Goal: Use online tool/utility: Utilize a website feature to perform a specific function

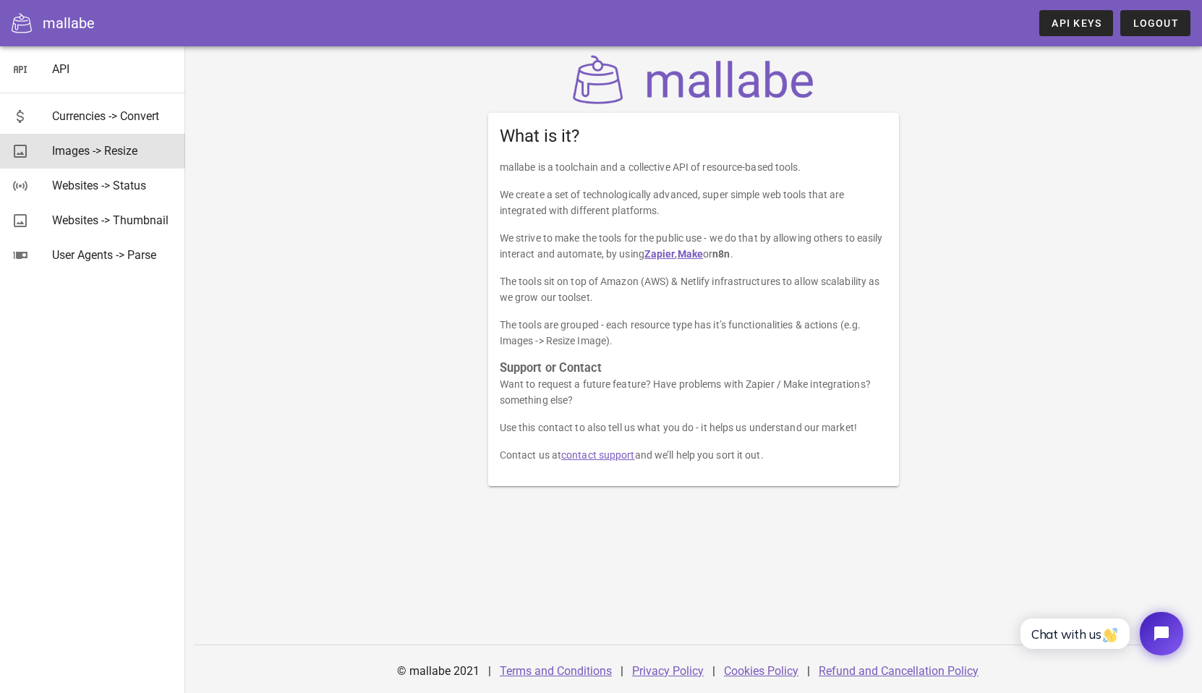
click at [119, 147] on div "Images -> Resize" at bounding box center [113, 151] width 122 height 14
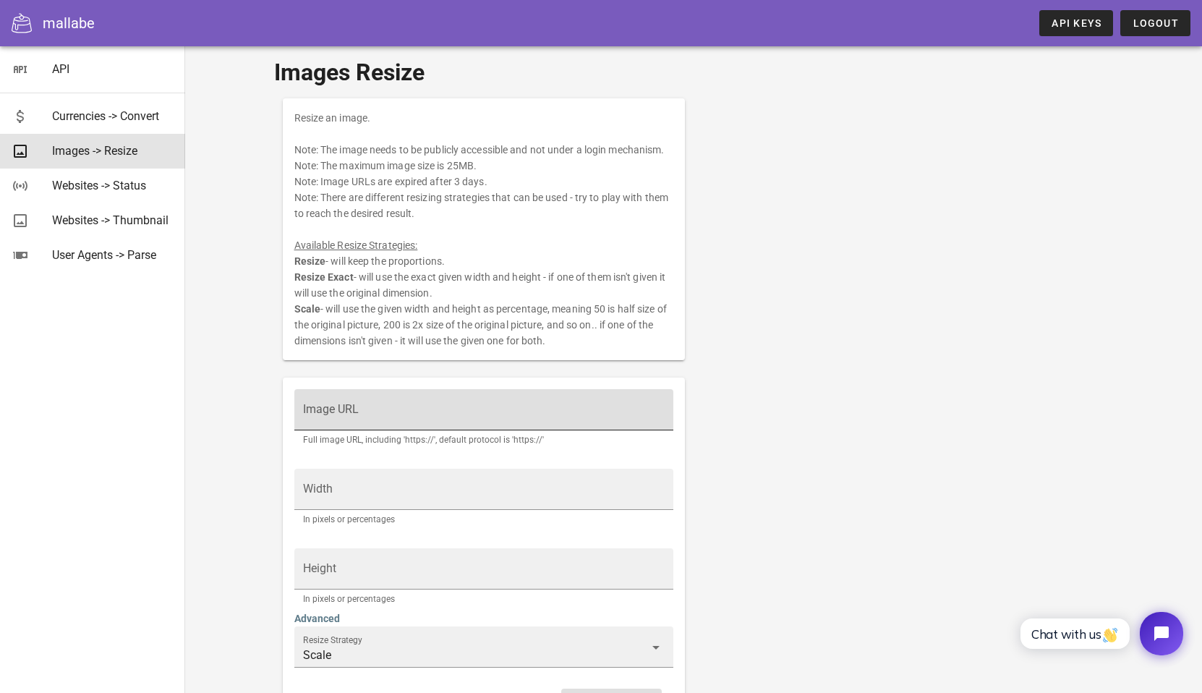
click at [450, 404] on div "Image URL" at bounding box center [484, 409] width 362 height 41
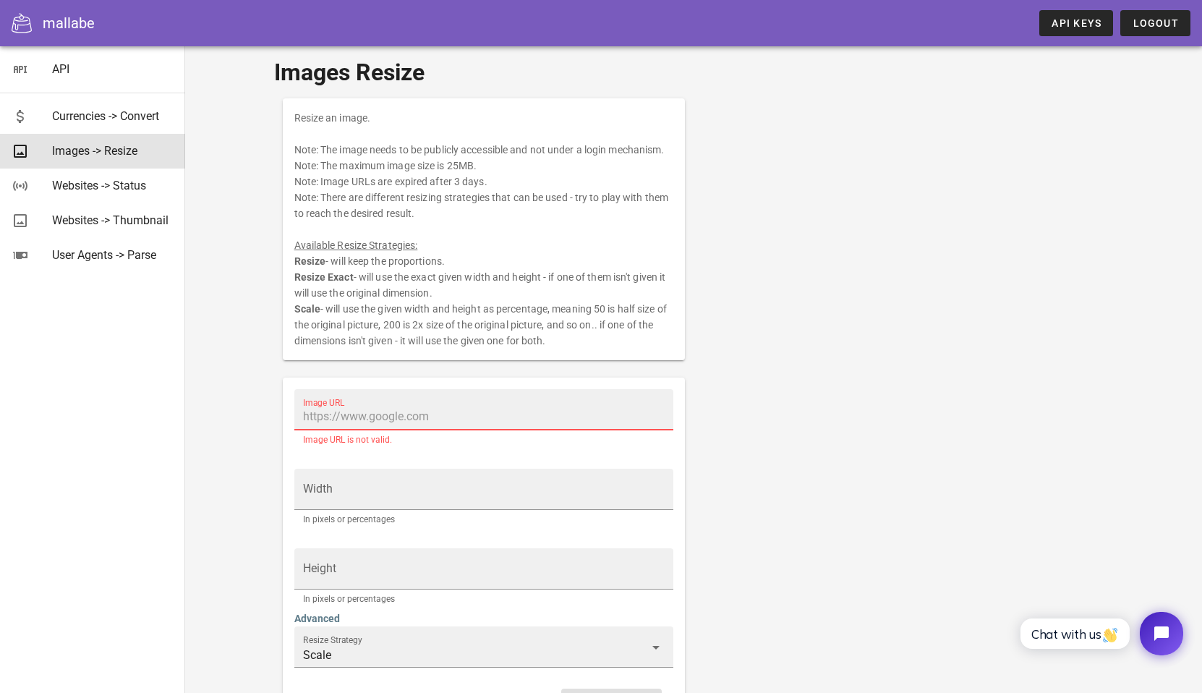
click at [470, 419] on input "Image URL" at bounding box center [484, 416] width 362 height 23
paste input "[URL][DOMAIN_NAME], [URL][DOMAIN_NAME], [URL][DOMAIN_NAME]"
type input "[URL][DOMAIN_NAME], [URL][DOMAIN_NAME], [URL][DOMAIN_NAME]"
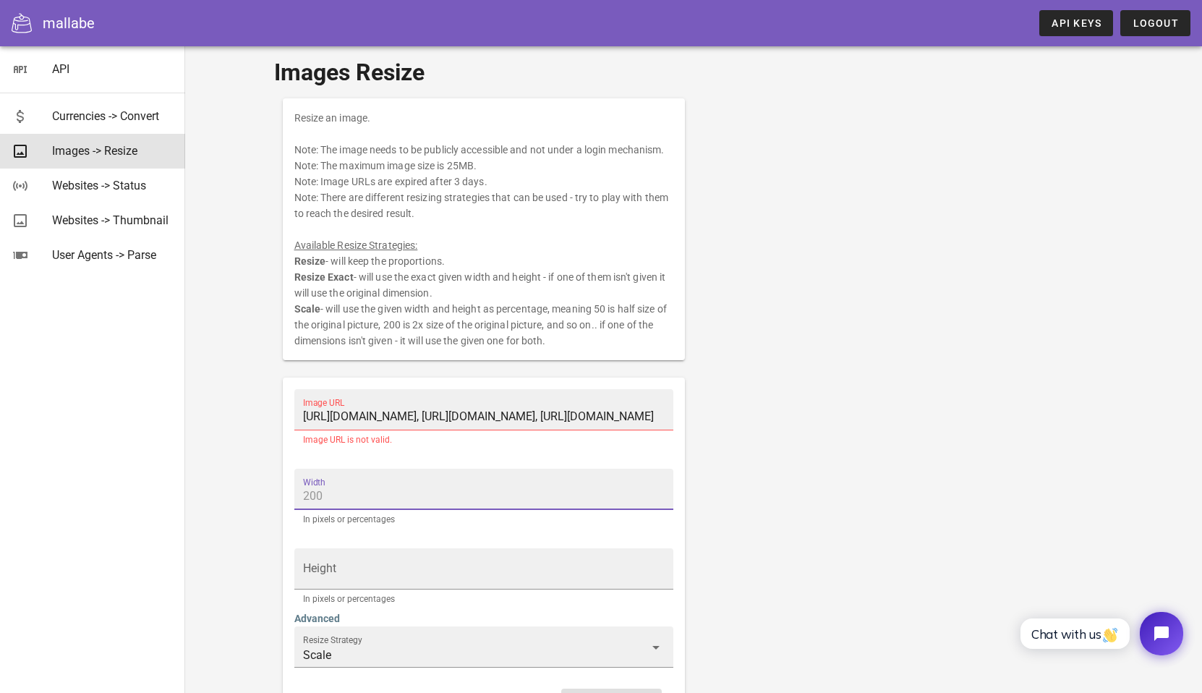
click at [441, 417] on input "[URL][DOMAIN_NAME], [URL][DOMAIN_NAME], [URL][DOMAIN_NAME]" at bounding box center [484, 416] width 362 height 23
click at [498, 504] on input "Width" at bounding box center [484, 496] width 362 height 23
type input "800"
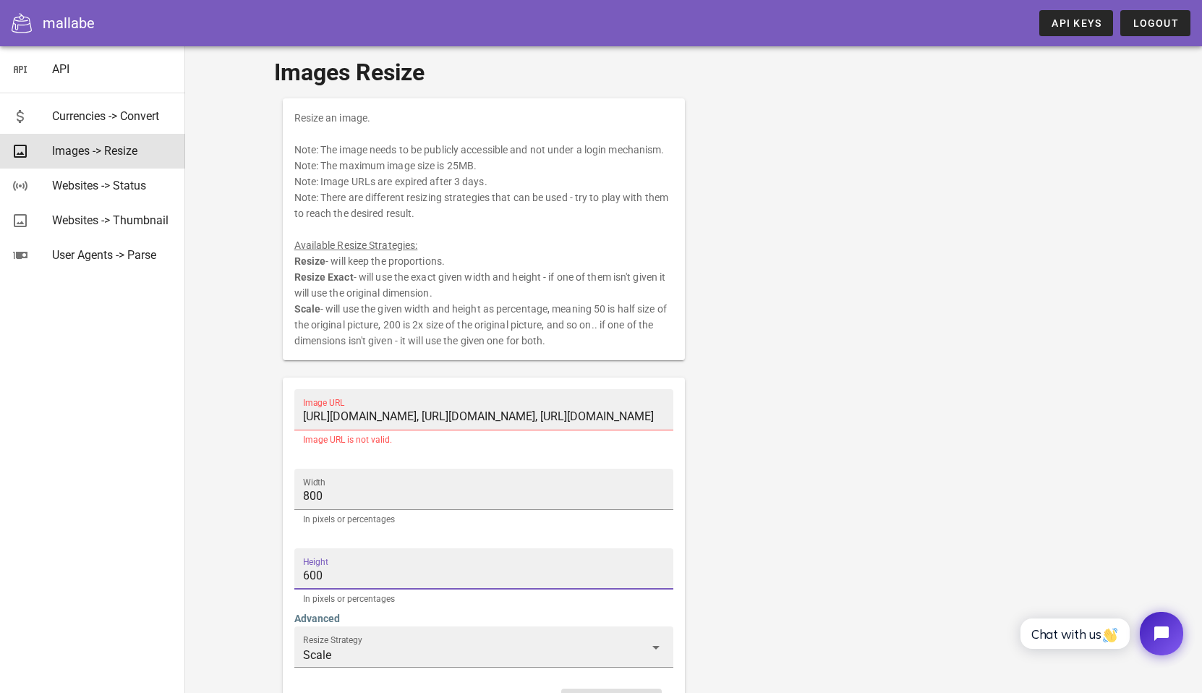
scroll to position [20, 0]
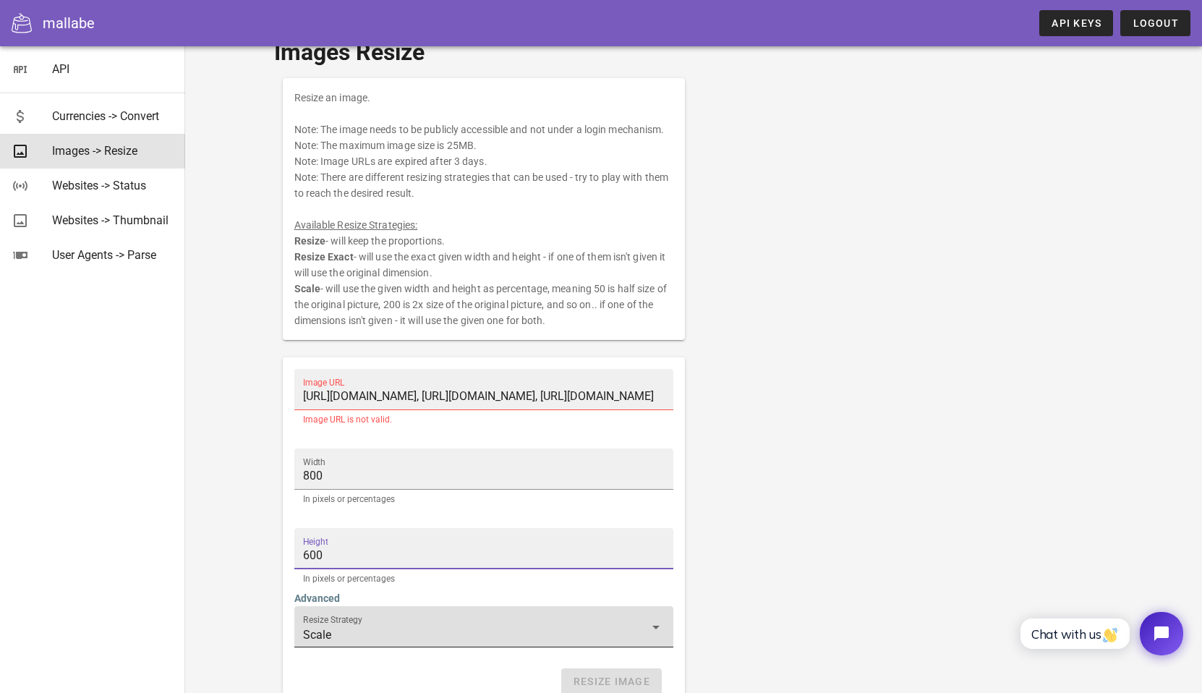
type input "600"
click at [521, 632] on input "Scale" at bounding box center [474, 635] width 342 height 23
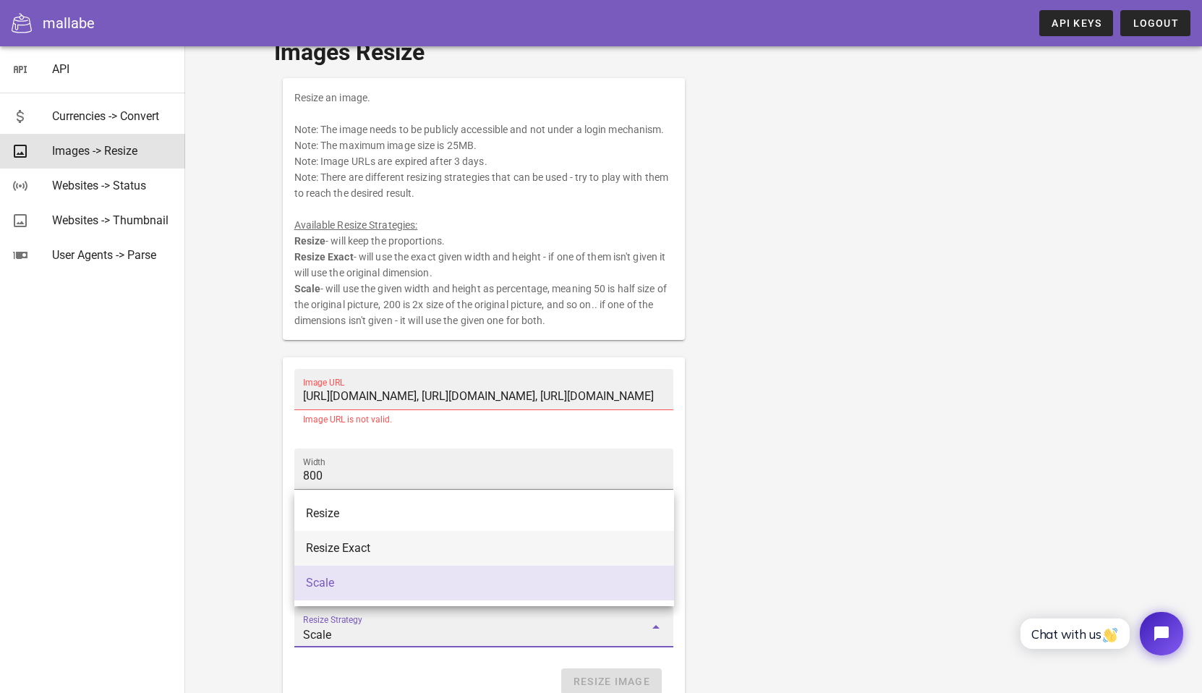
click at [513, 557] on div "Resize Exact" at bounding box center [484, 547] width 357 height 31
type input "Resize Exact"
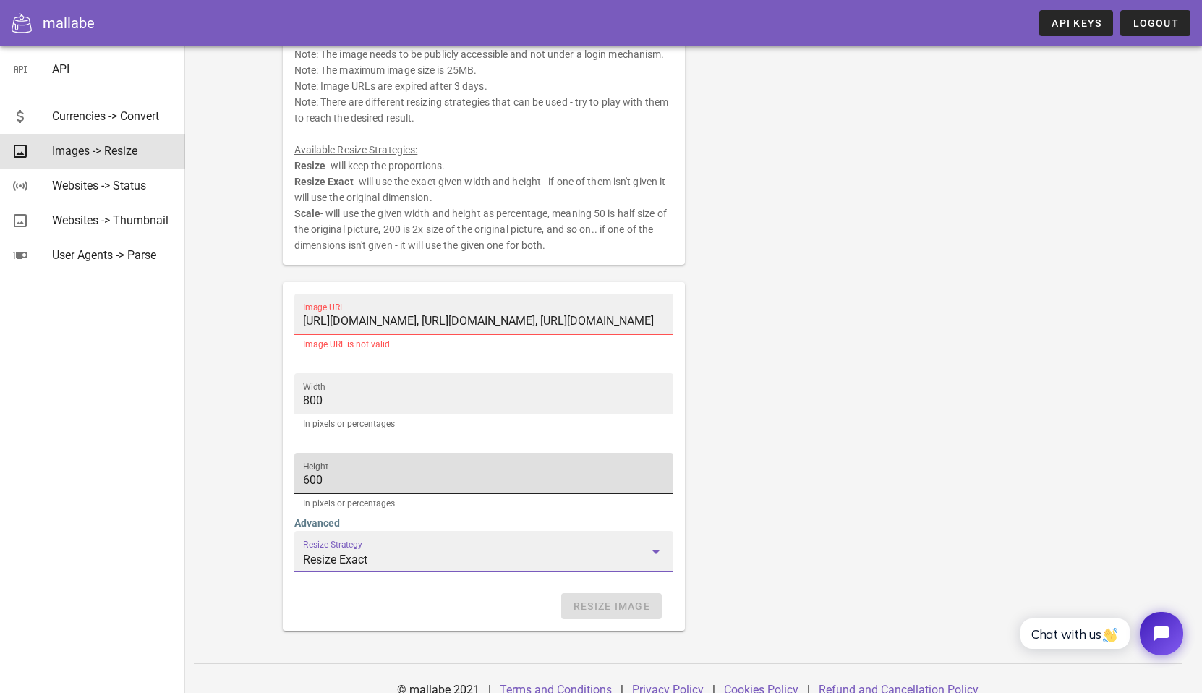
scroll to position [114, 0]
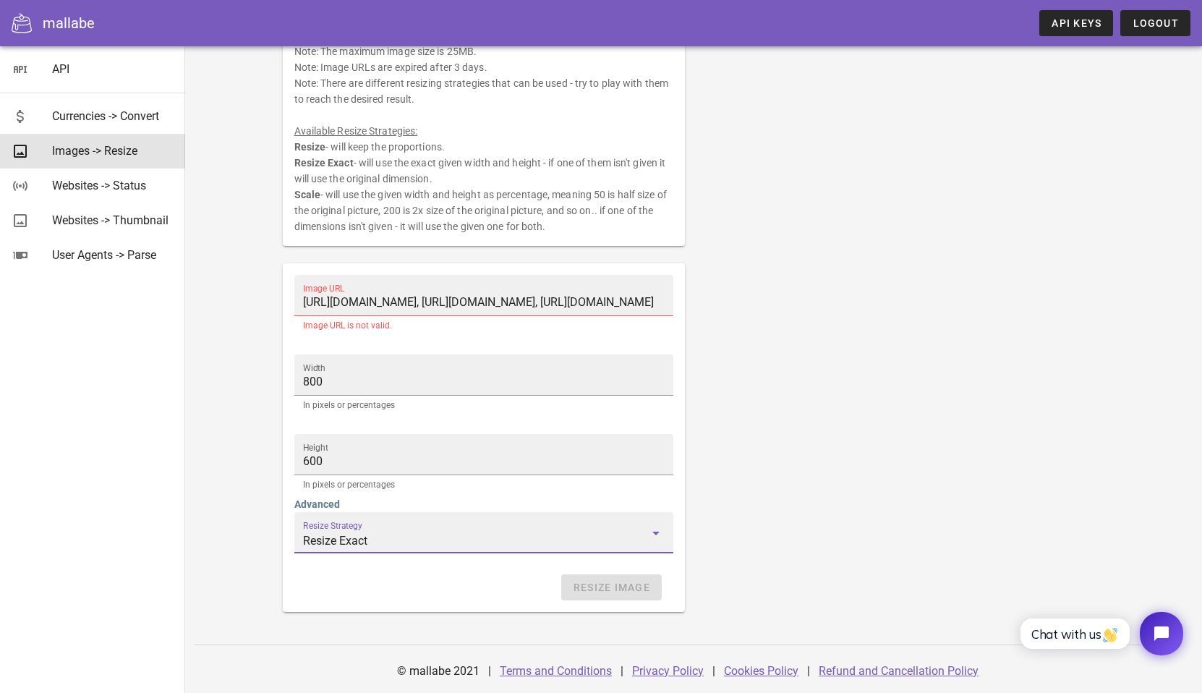
click at [610, 587] on div "Resize Image" at bounding box center [484, 587] width 380 height 26
click at [473, 309] on input "[URL][DOMAIN_NAME], [URL][DOMAIN_NAME], [URL][DOMAIN_NAME]" at bounding box center [484, 302] width 362 height 23
paste input "ChatGPT Image [DATE], 12_37_33 PM (1) - Booster Admin.png"
click at [575, 307] on input "ChatGPT Image [DATE], 12_37_33 PM (1) - Booster Admin.png" at bounding box center [484, 302] width 362 height 23
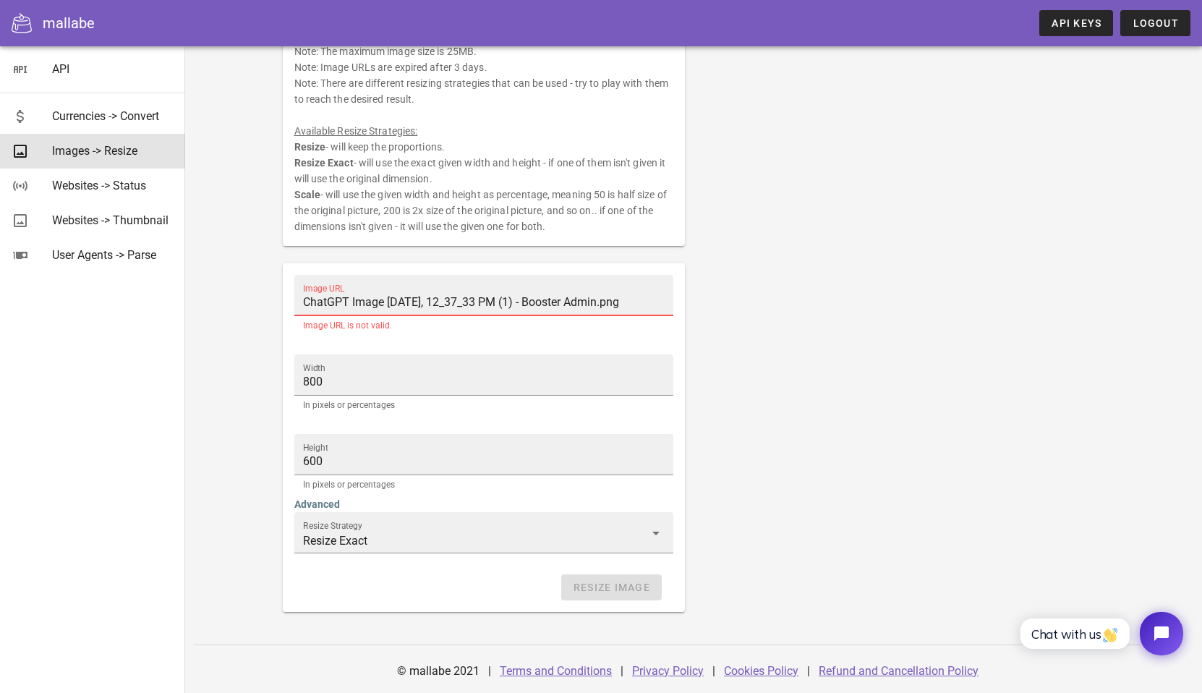
click at [575, 307] on input "ChatGPT Image [DATE], 12_37_33 PM (1) - Booster Admin.png" at bounding box center [484, 302] width 362 height 23
paste input "[URL][DOMAIN_NAME]"
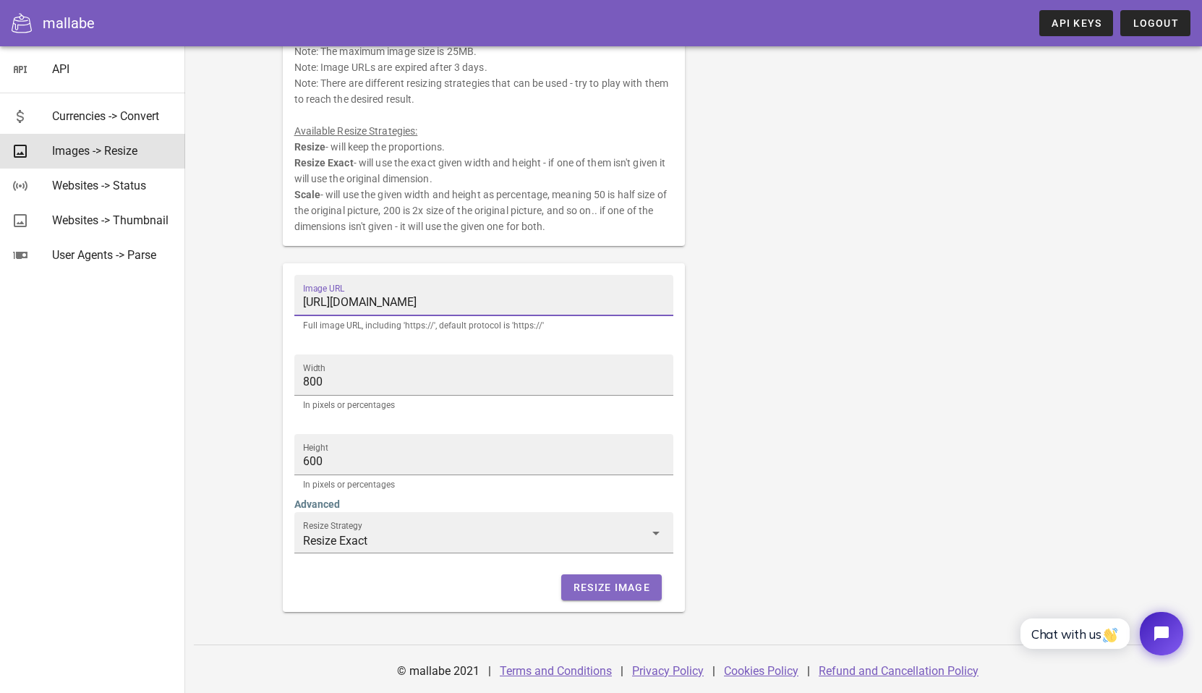
type input "[URL][DOMAIN_NAME]"
click at [629, 591] on span "Resize Image" at bounding box center [611, 588] width 77 height 12
click at [614, 590] on span "Resize Image" at bounding box center [611, 588] width 77 height 12
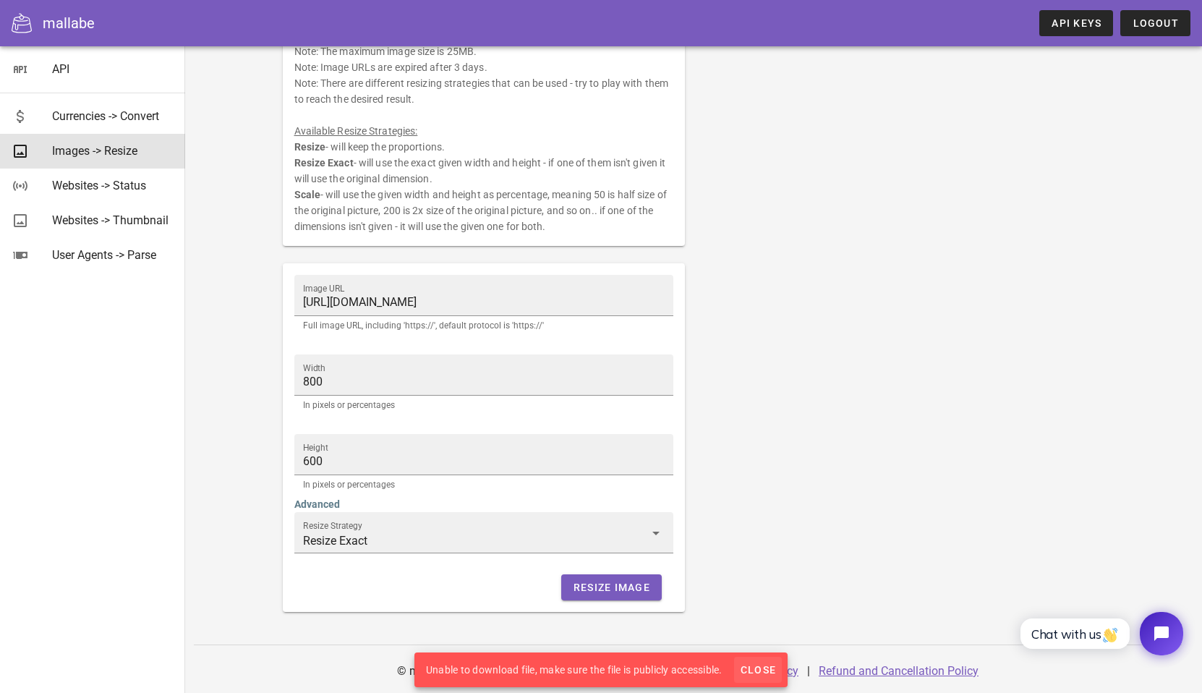
click at [772, 666] on span "Close" at bounding box center [758, 670] width 36 height 12
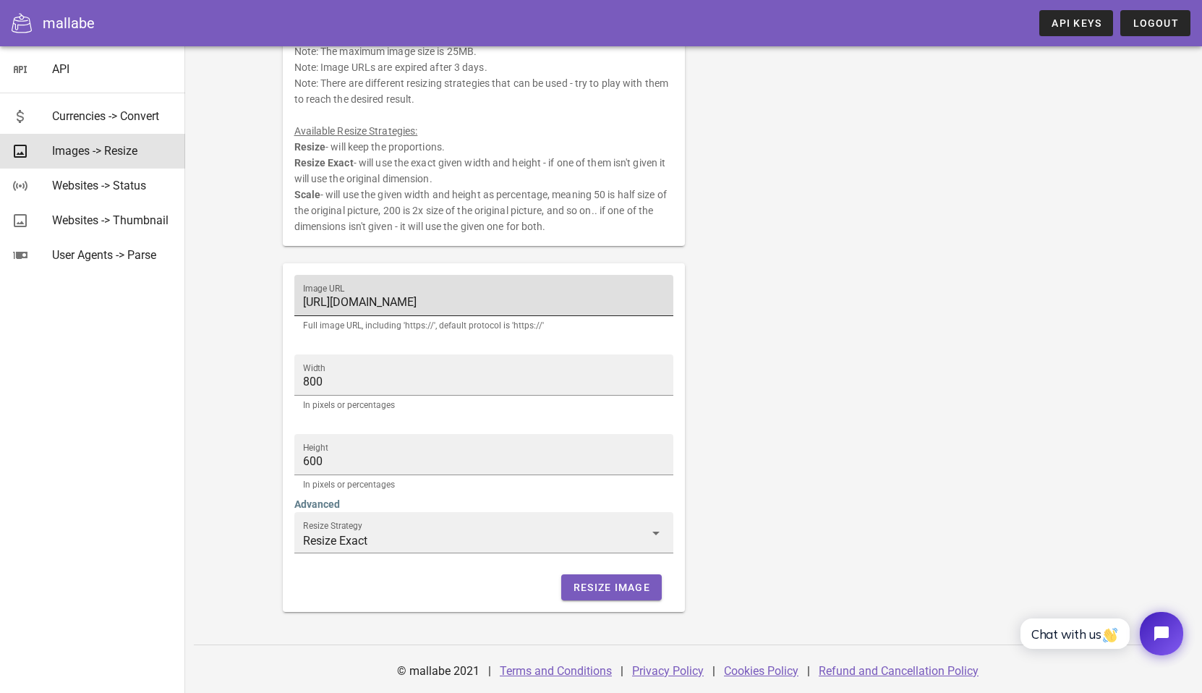
click at [506, 303] on input "[URL][DOMAIN_NAME]" at bounding box center [484, 302] width 362 height 23
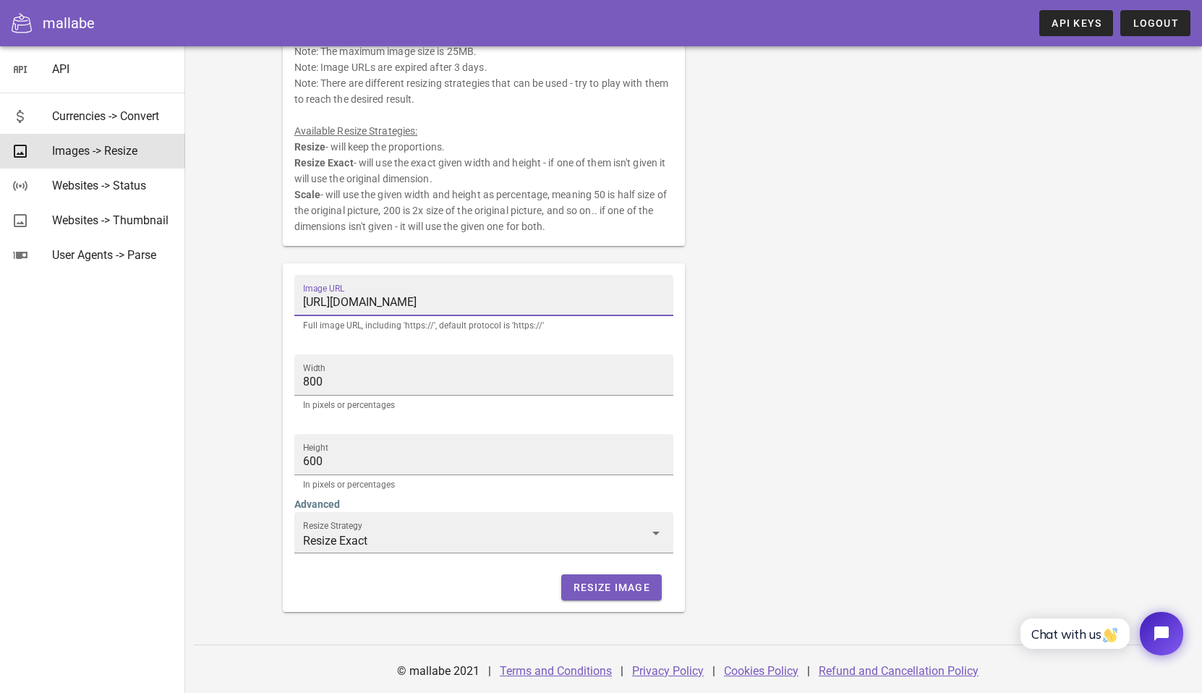
click at [506, 303] on input "[URL][DOMAIN_NAME]" at bounding box center [484, 302] width 362 height 23
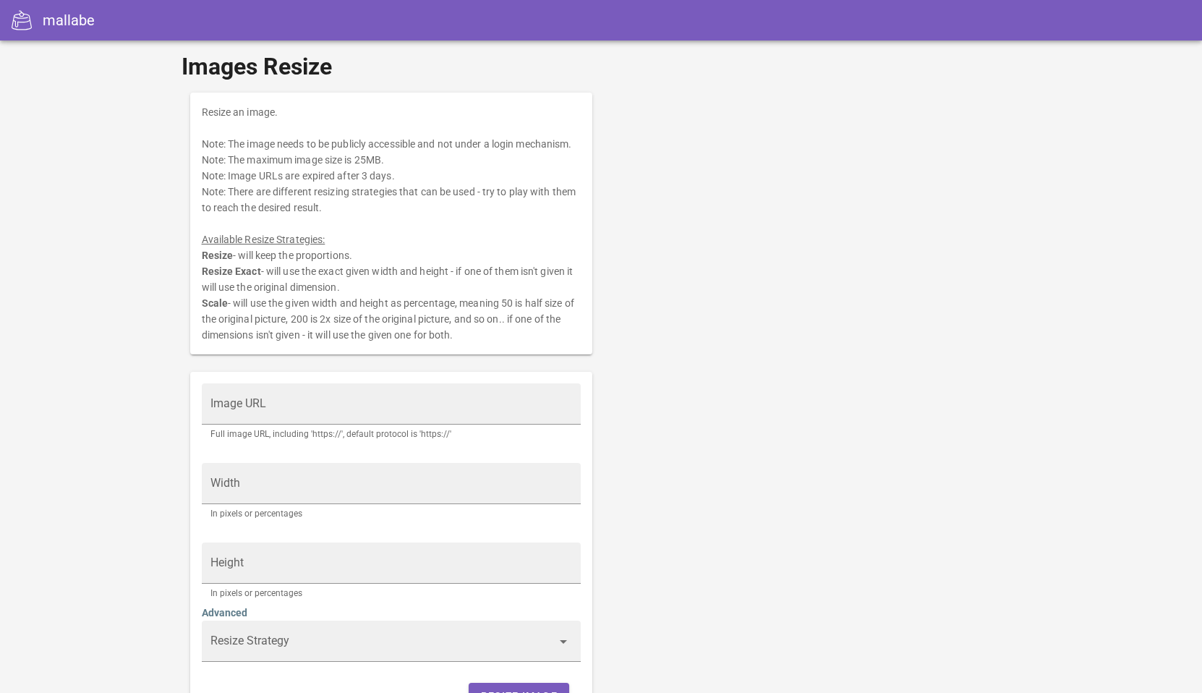
type input "Scale"
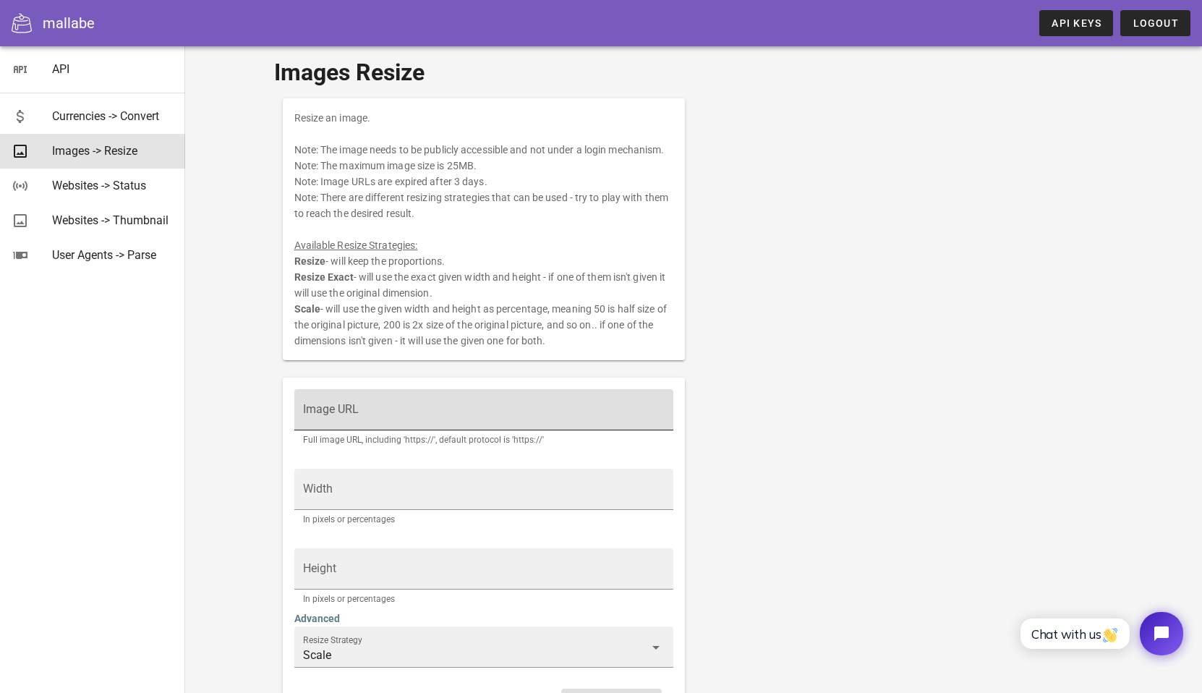
click at [390, 412] on input "Image URL" at bounding box center [484, 416] width 362 height 23
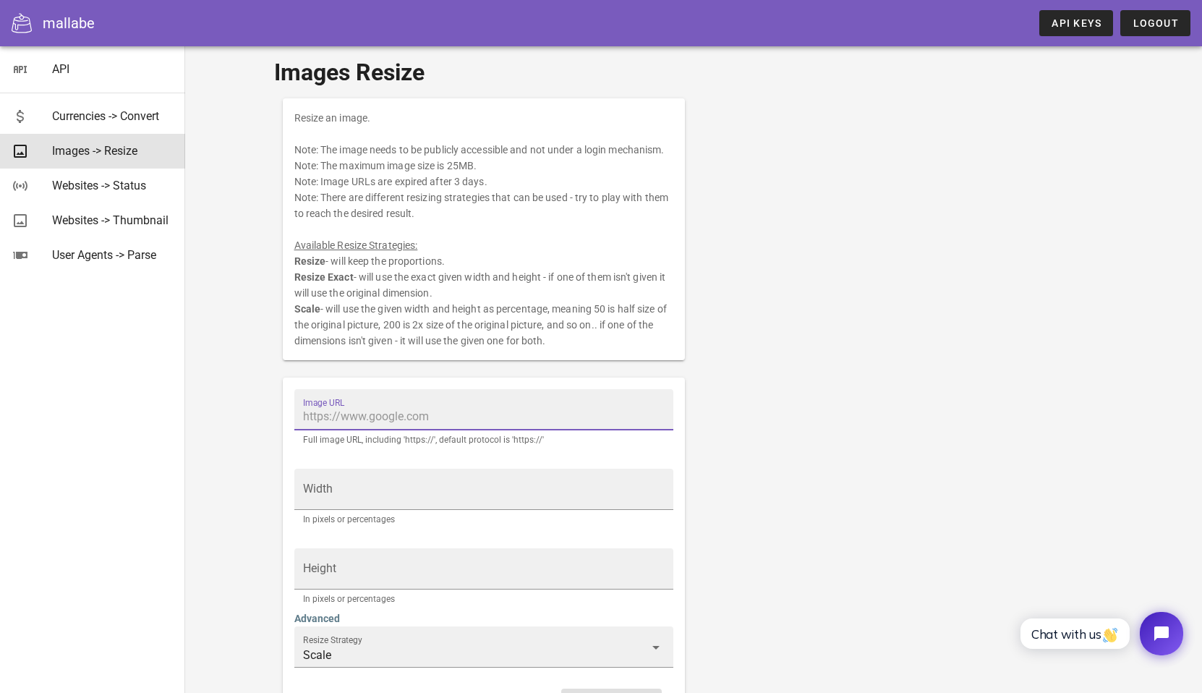
paste input "[URL][DOMAIN_NAME]"
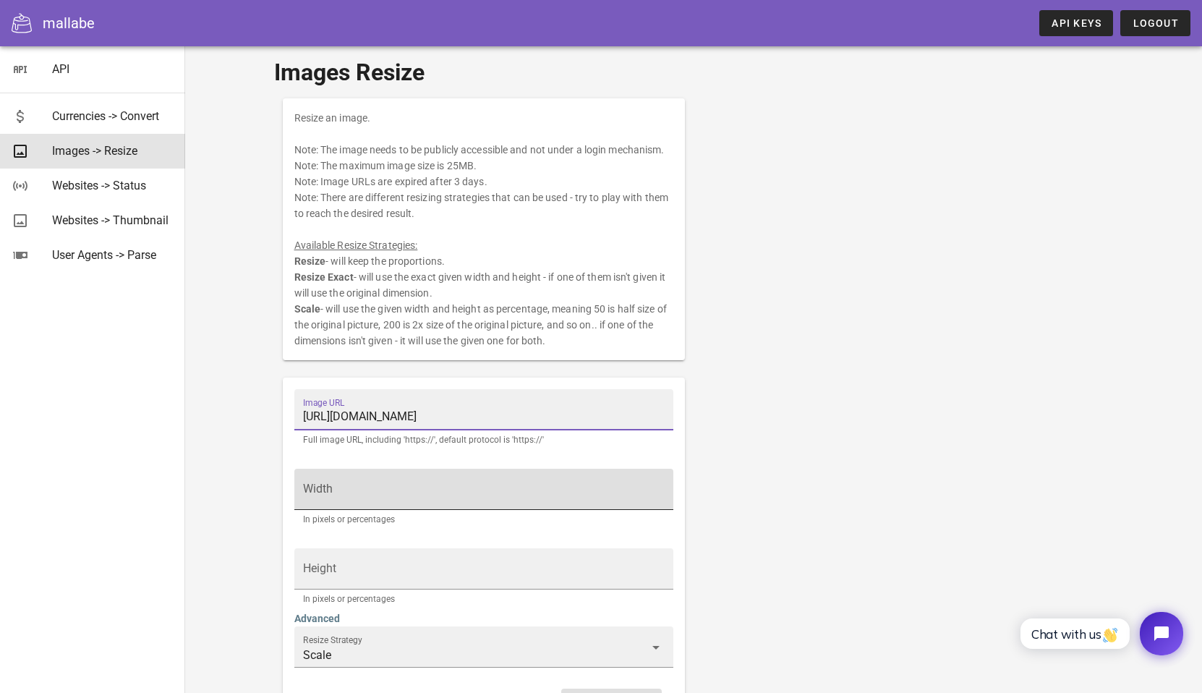
type input "[URL][DOMAIN_NAME]"
click at [521, 491] on input "Width" at bounding box center [484, 496] width 362 height 23
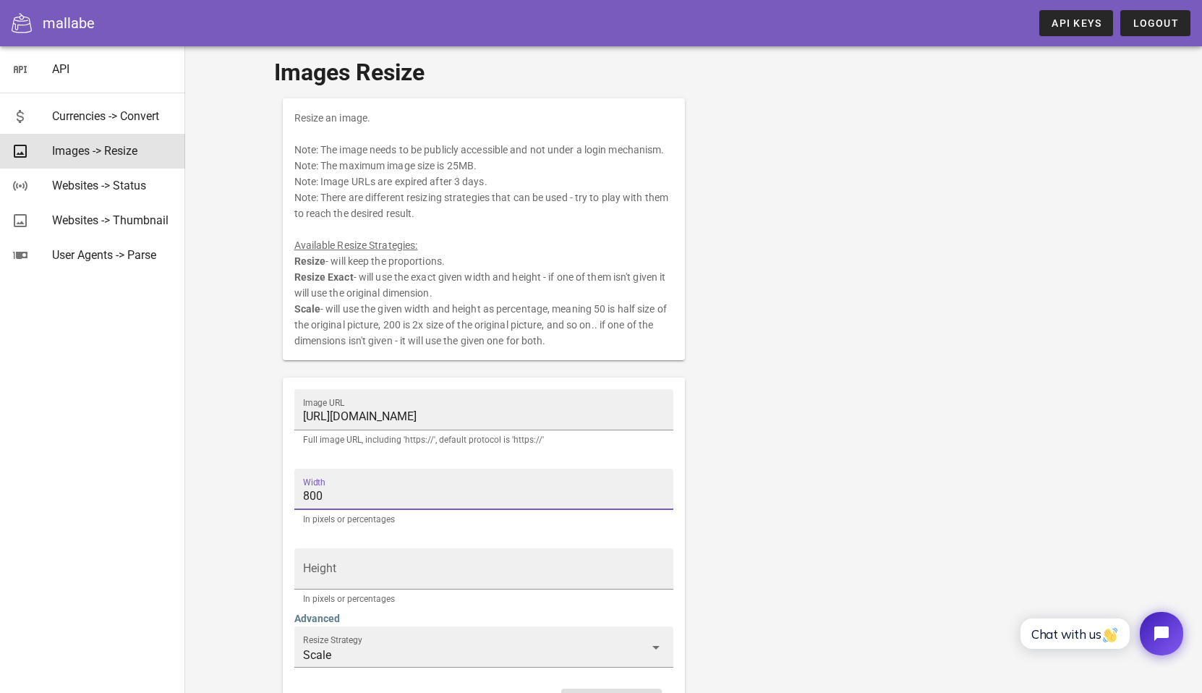
type input "800"
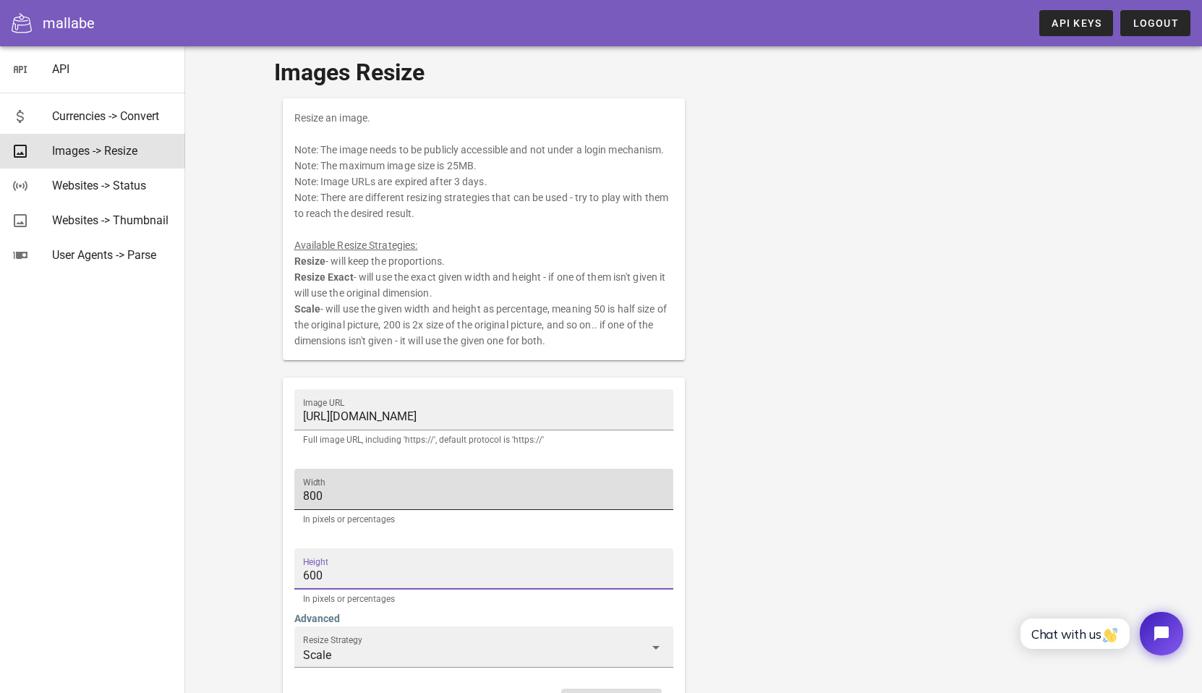
type input "600"
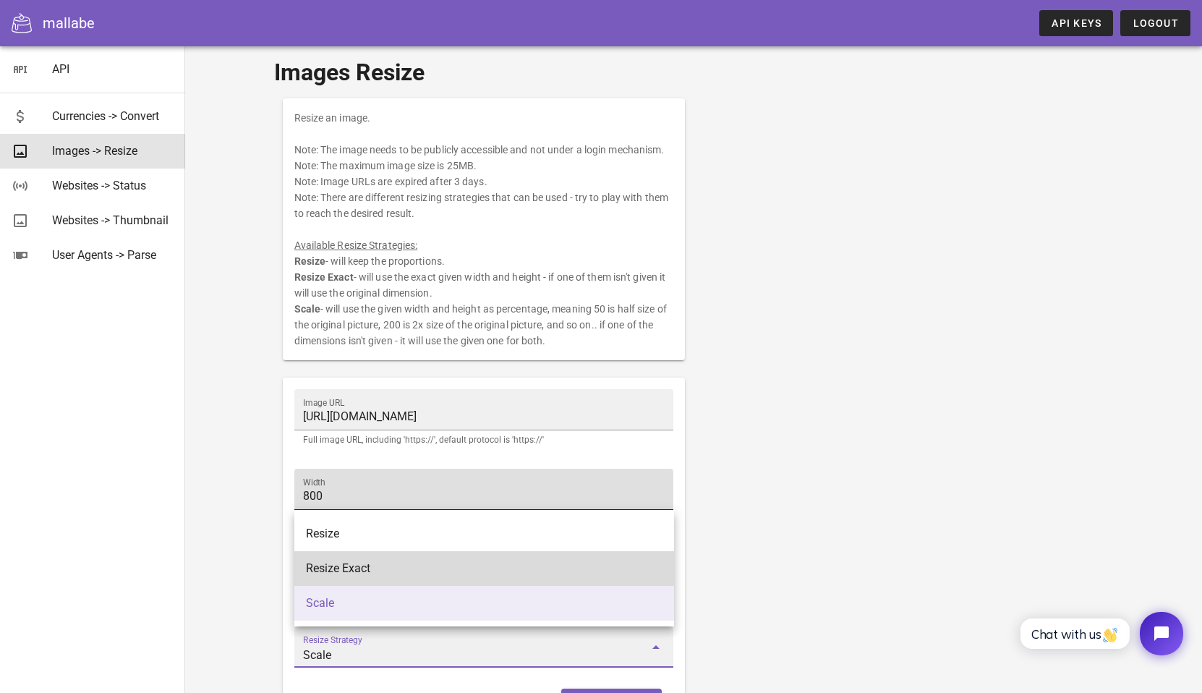
type input "Resize Exact"
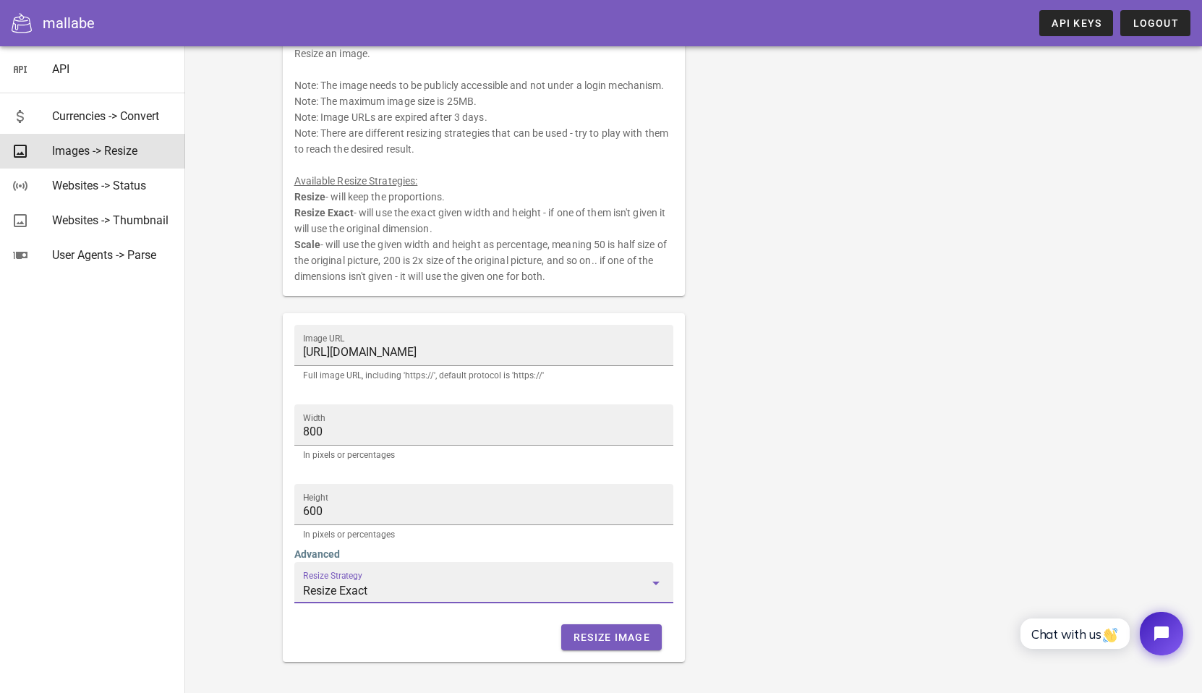
scroll to position [114, 0]
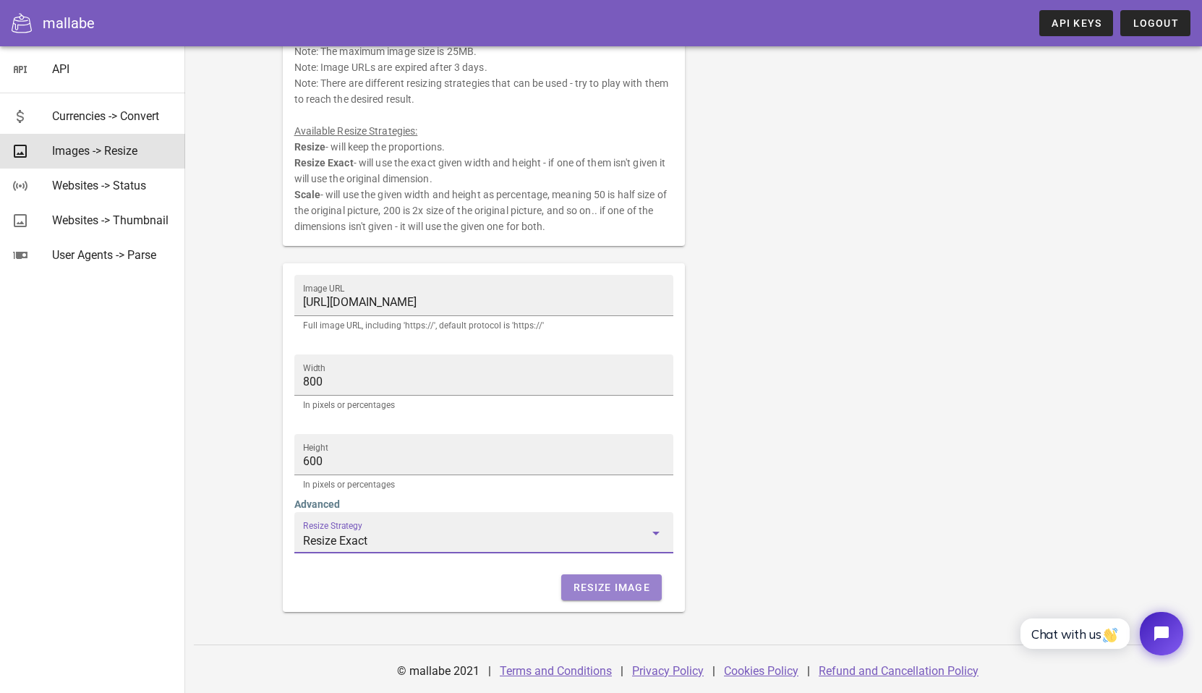
click at [602, 588] on span "Resize Image" at bounding box center [611, 588] width 77 height 12
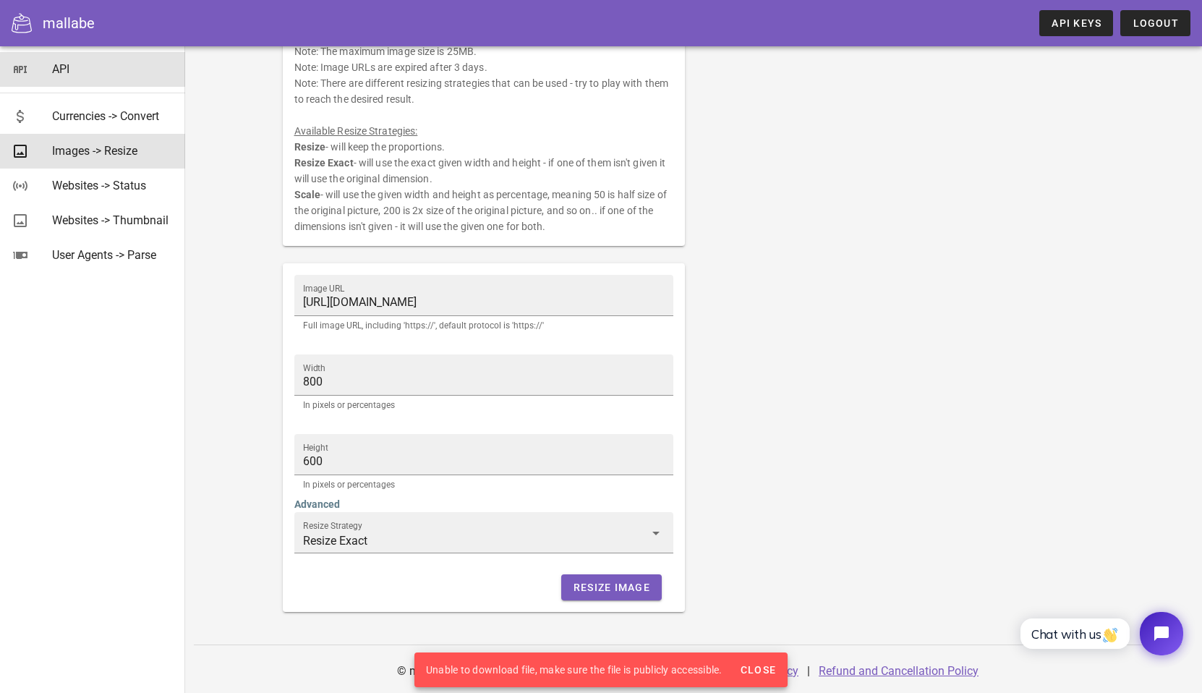
click at [61, 67] on div "API" at bounding box center [113, 69] width 122 height 14
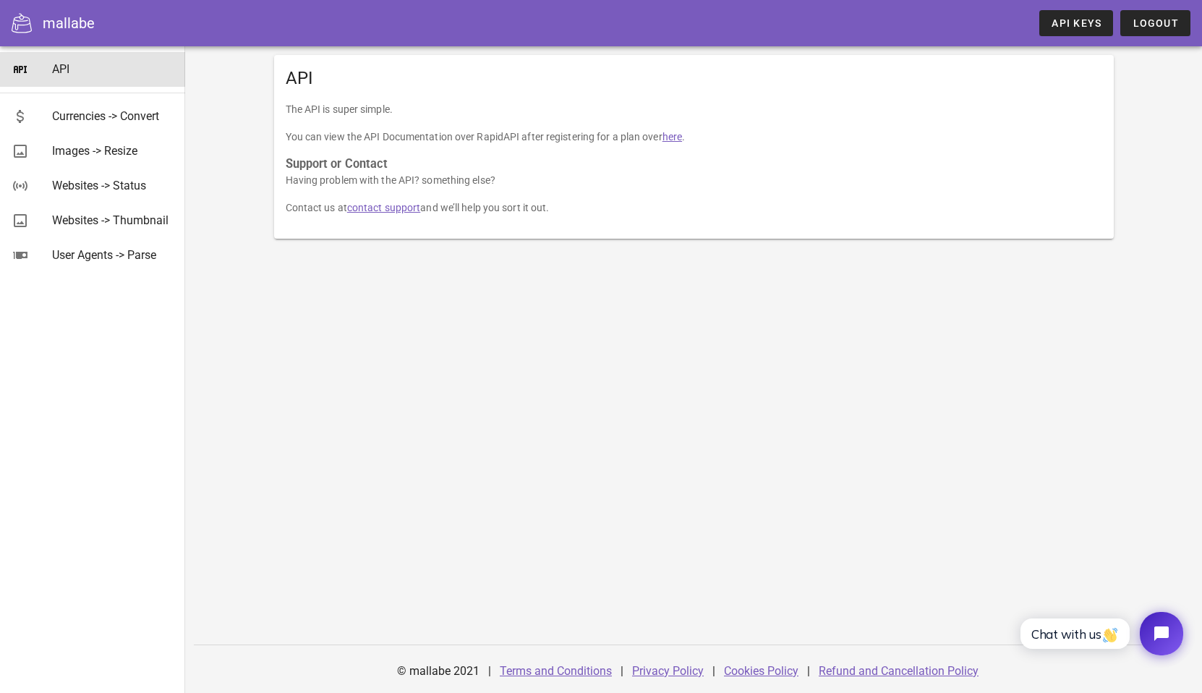
click at [907, 413] on div "API The API is super simple. You can view the API Documentation over RapidAPI a…" at bounding box center [693, 369] width 1017 height 647
click at [1153, 627] on icon "Open chat widget" at bounding box center [1162, 633] width 19 height 19
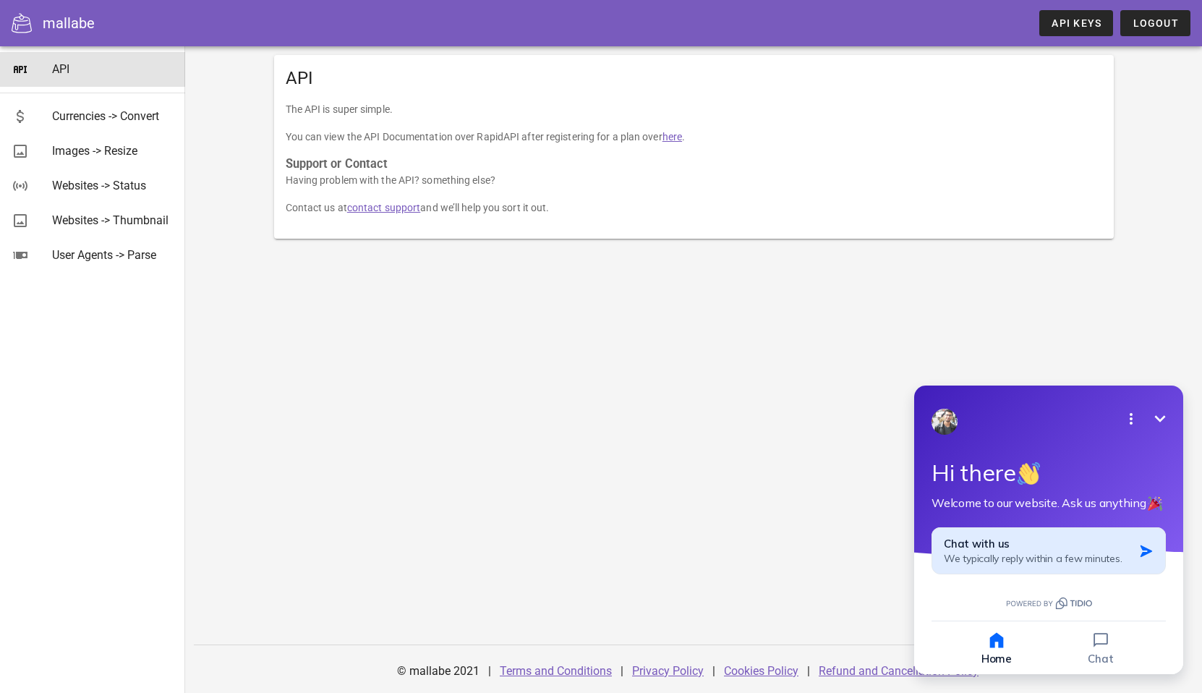
click at [996, 544] on span "Chat with us" at bounding box center [977, 544] width 66 height 14
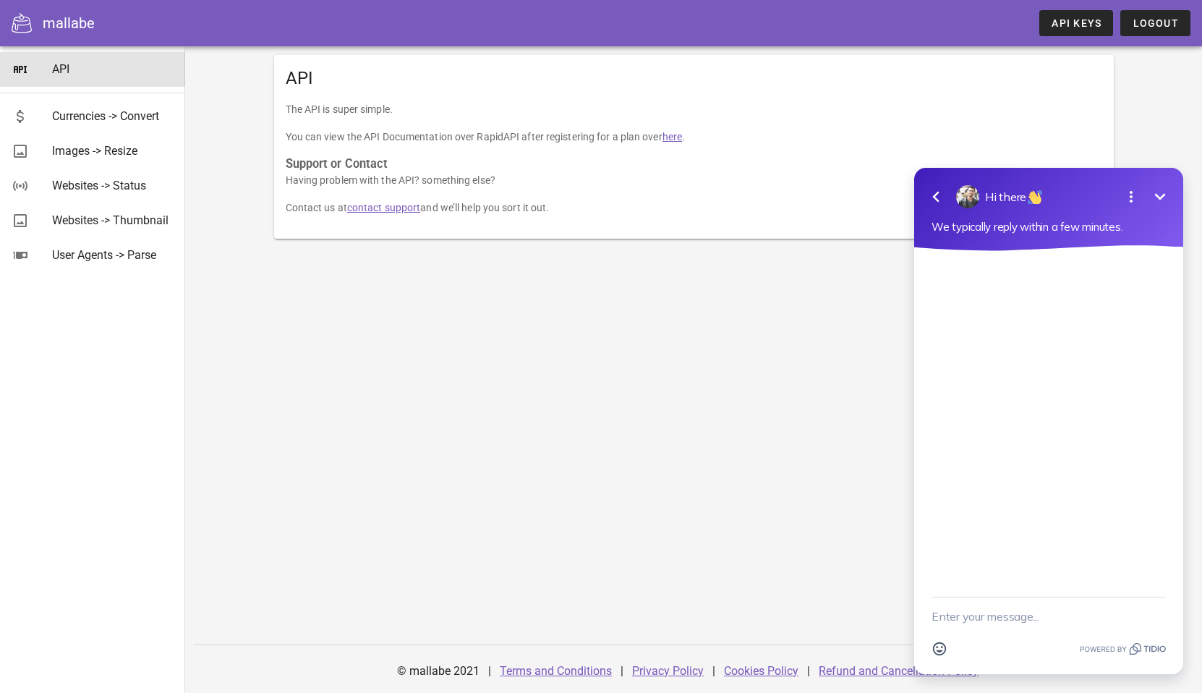
click at [998, 607] on textarea "New message" at bounding box center [1049, 617] width 234 height 38
click at [995, 612] on textarea "Can I use google drive links that are shared publically to link to images?" at bounding box center [1031, 609] width 198 height 52
type textarea "Can I use google drive links that are shared publicly to link to images?"
click at [1158, 614] on icon "button" at bounding box center [1158, 609] width 16 height 16
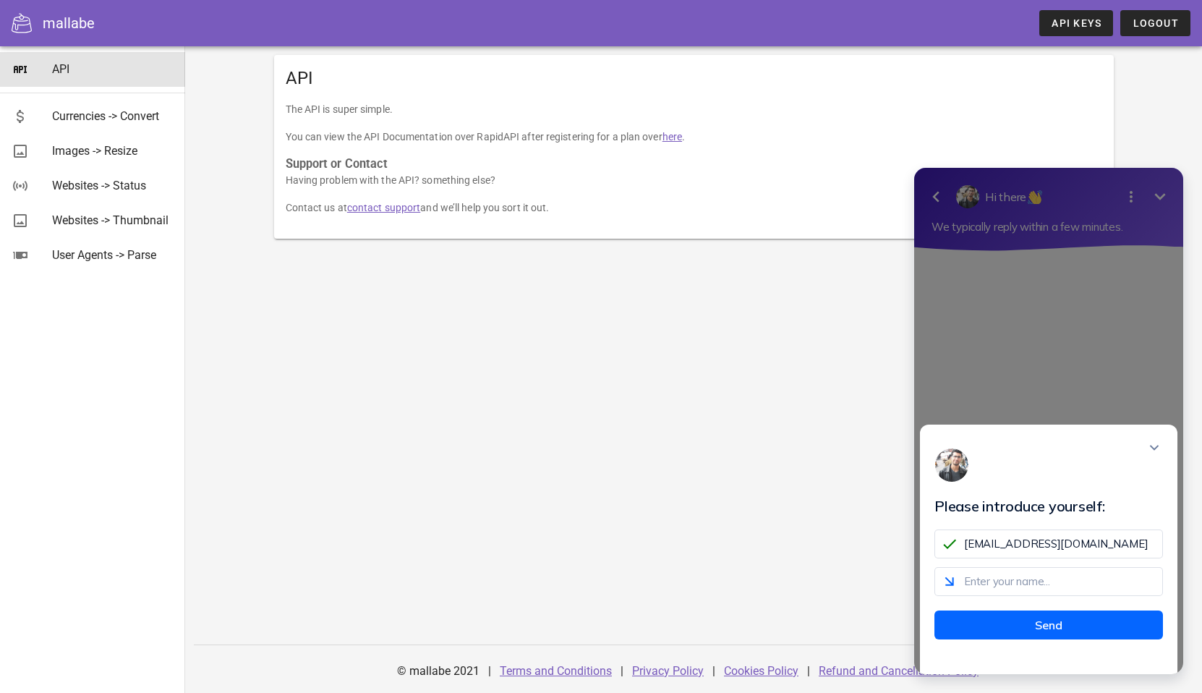
type input "admin@jaboosters.com"
type input "Jonathan"
click at [1058, 637] on button "Send" at bounding box center [1049, 625] width 229 height 29
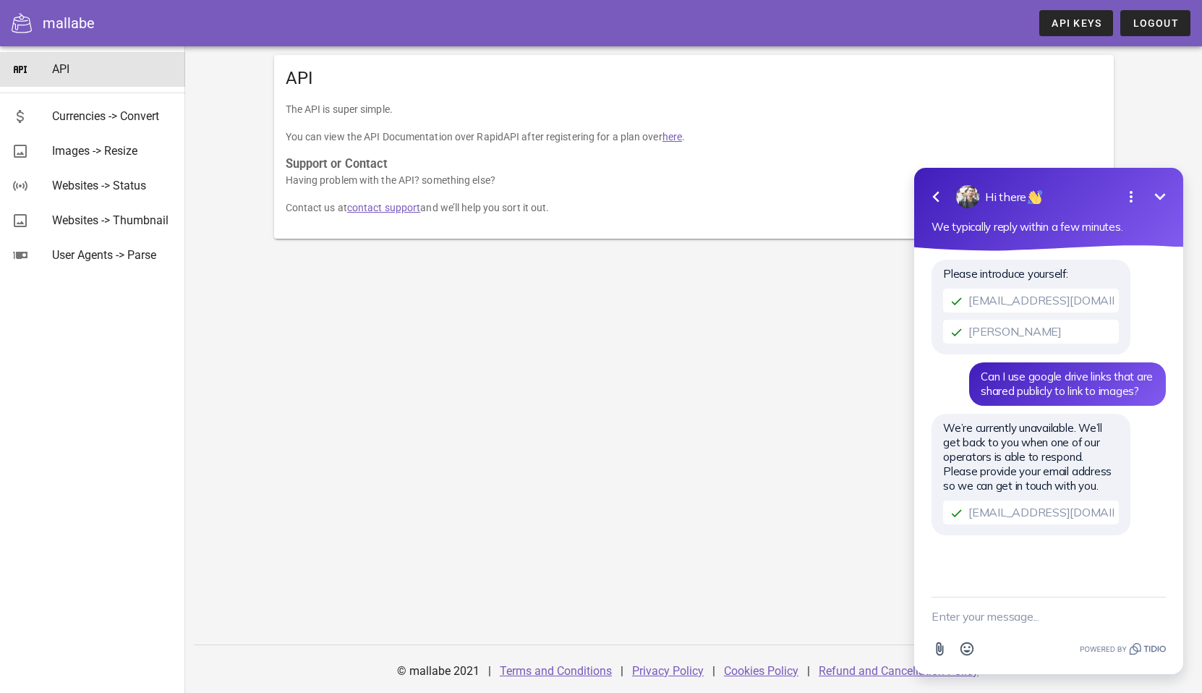
click at [1132, 193] on icon "Open options" at bounding box center [1131, 196] width 17 height 17
click at [1165, 287] on div "Please introduce yourself: admin@jaboosters.com Jonathan Can I use google drive…" at bounding box center [1049, 406] width 234 height 296
click at [935, 194] on icon "button" at bounding box center [936, 197] width 7 height 11
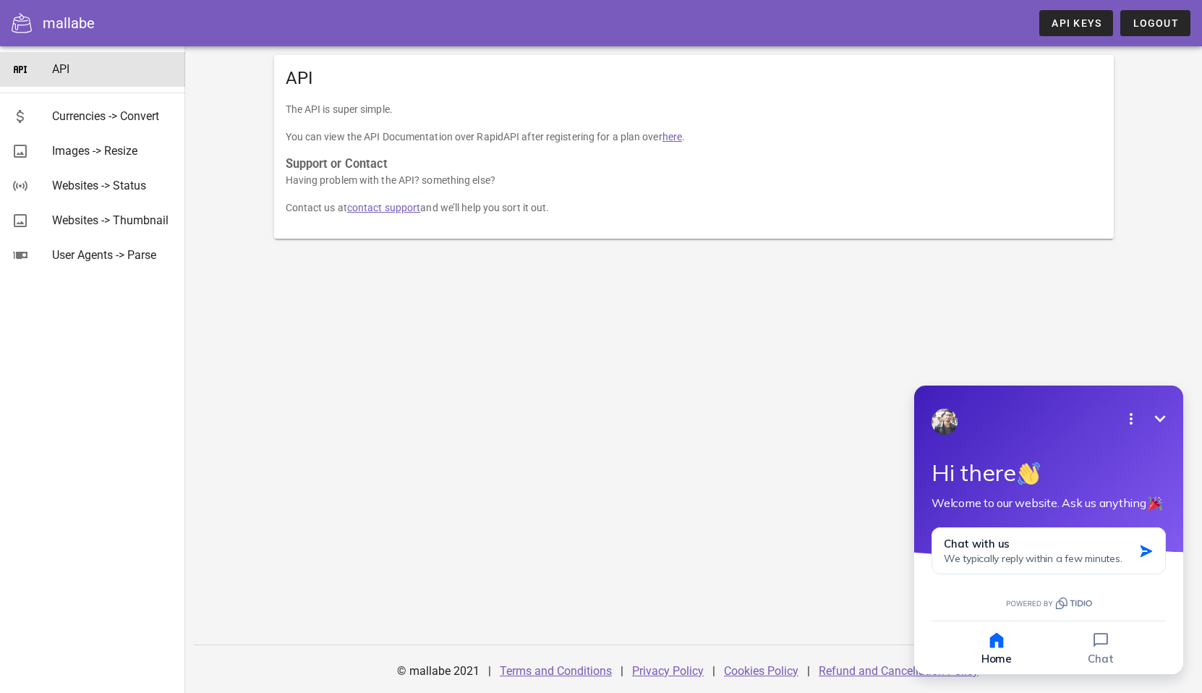
click at [1132, 418] on icon "Open options" at bounding box center [1131, 419] width 3 height 12
click at [1159, 342] on div "API The API is super simple. You can view the API Documentation over RapidAPI a…" at bounding box center [693, 369] width 1017 height 647
click at [1156, 413] on icon "Minimize" at bounding box center [1160, 418] width 17 height 17
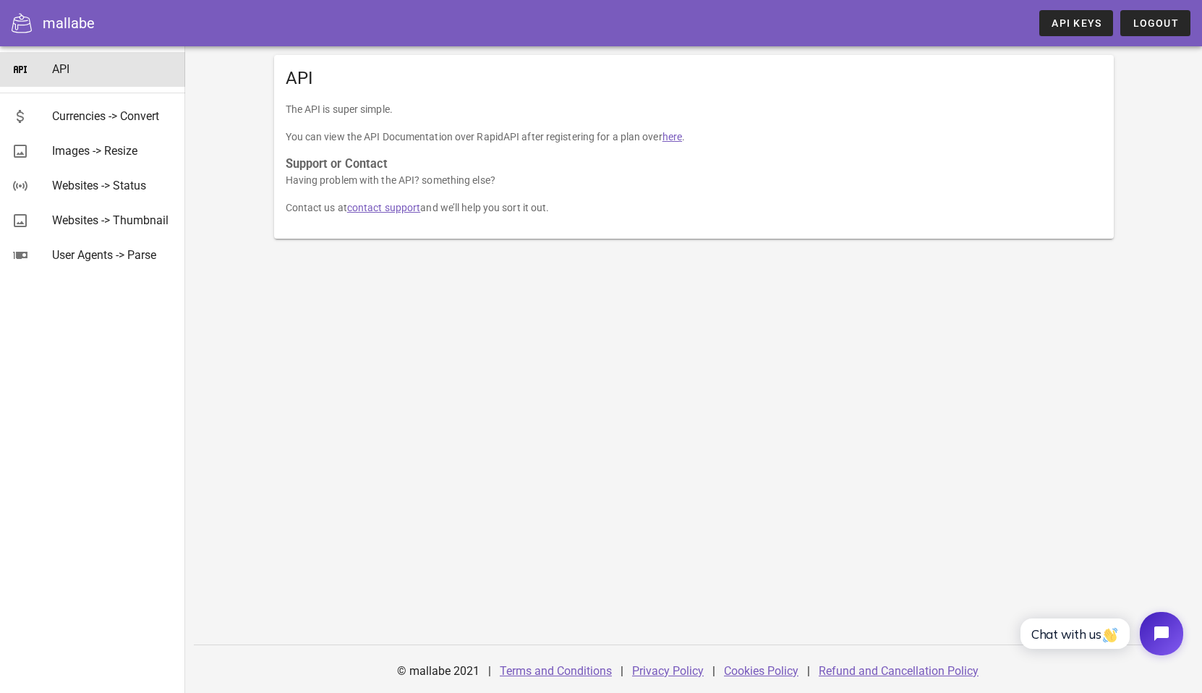
click at [67, 28] on div "mallabe" at bounding box center [69, 23] width 52 height 22
click at [123, 150] on div "Images -> Resize" at bounding box center [113, 151] width 122 height 14
